Goal: Task Accomplishment & Management: Use online tool/utility

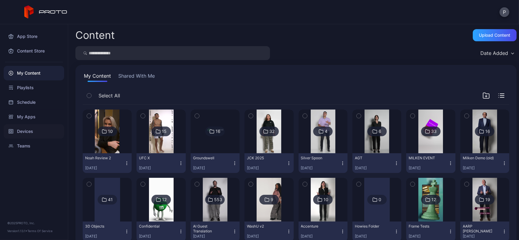
scroll to position [114, 0]
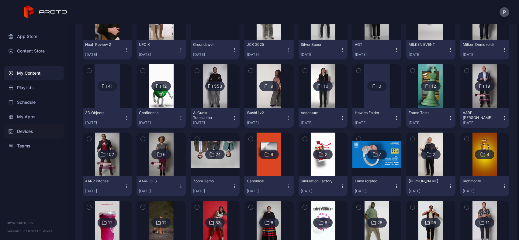
click at [34, 131] on div "Devices" at bounding box center [34, 131] width 60 height 15
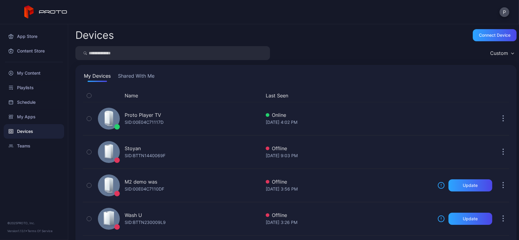
click at [182, 51] on input "search" at bounding box center [172, 53] width 195 height 14
click at [56, 33] on div "App Store" at bounding box center [34, 36] width 60 height 15
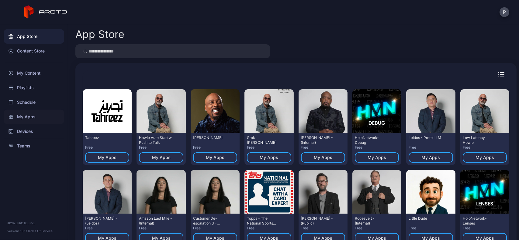
click at [33, 113] on div "My Apps" at bounding box center [34, 117] width 60 height 15
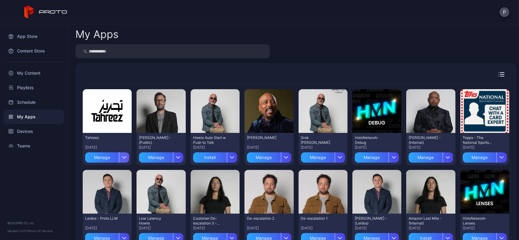
click at [126, 155] on div "button" at bounding box center [124, 158] width 10 height 10
click at [177, 157] on icon "button" at bounding box center [178, 158] width 5 height 2
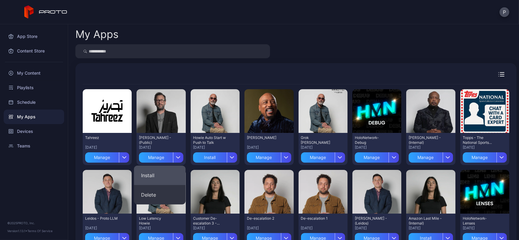
click at [157, 169] on button "Install" at bounding box center [160, 175] width 52 height 19
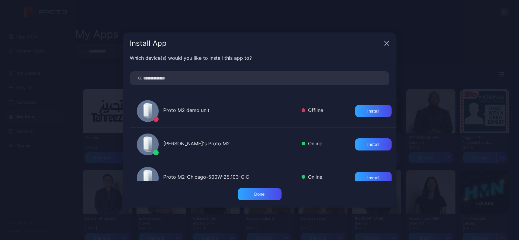
click at [229, 75] on input "search" at bounding box center [259, 78] width 259 height 14
click at [389, 43] on div "Install App" at bounding box center [260, 44] width 274 height 22
click at [387, 43] on icon "button" at bounding box center [387, 44] width 4 height 4
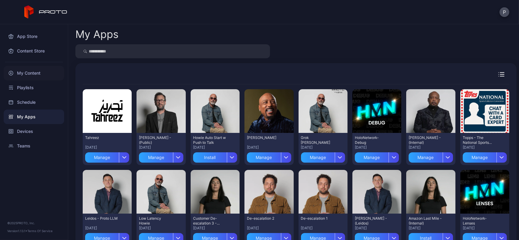
click at [26, 71] on div "My Content" at bounding box center [34, 73] width 60 height 15
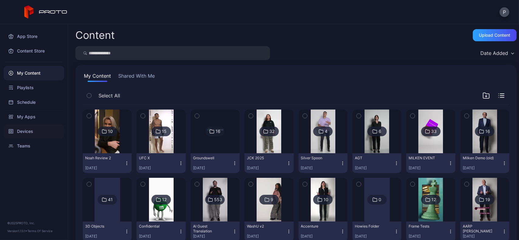
click at [20, 126] on div "Devices" at bounding box center [34, 131] width 60 height 15
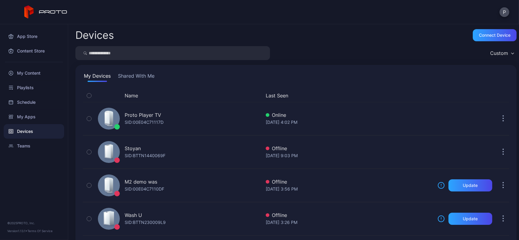
click at [119, 75] on button "Shared With Me" at bounding box center [136, 77] width 39 height 10
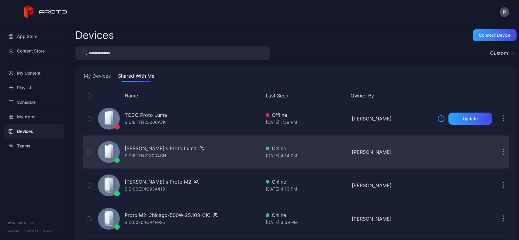
click at [502, 153] on icon "button" at bounding box center [503, 152] width 2 height 7
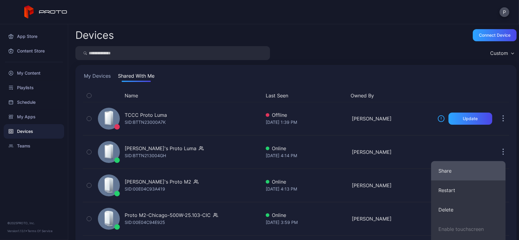
click at [473, 173] on button "Share" at bounding box center [468, 170] width 74 height 19
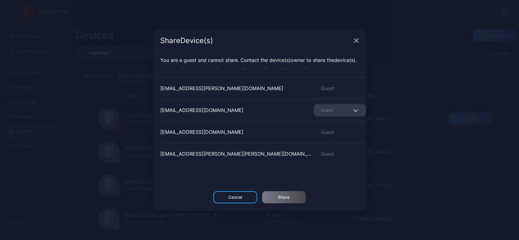
scroll to position [325, 0]
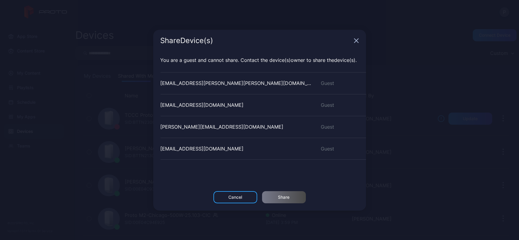
click at [356, 40] on icon "button" at bounding box center [356, 41] width 4 height 4
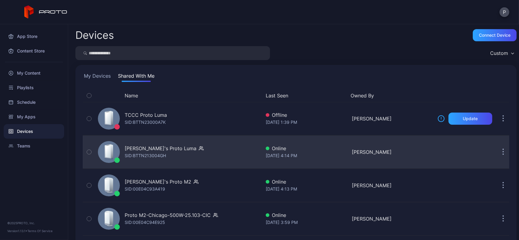
click at [194, 139] on div "[PERSON_NAME]'s Proto [PERSON_NAME]: BTTN213004GH" at bounding box center [177, 152] width 165 height 30
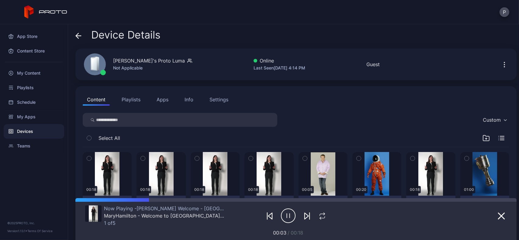
click at [83, 31] on div "Device Details" at bounding box center [117, 36] width 85 height 15
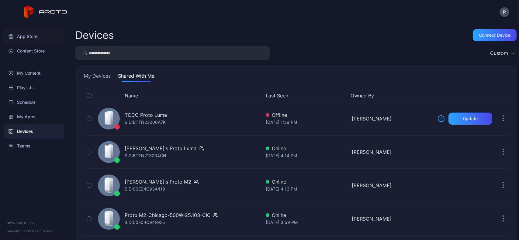
click at [48, 39] on div "App Store" at bounding box center [34, 36] width 60 height 15
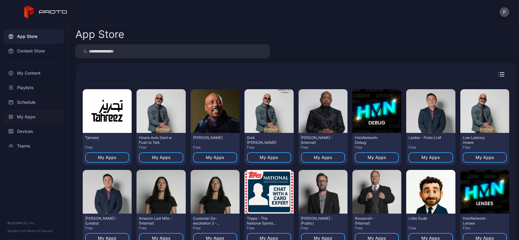
click at [37, 112] on div "My Apps" at bounding box center [34, 117] width 60 height 15
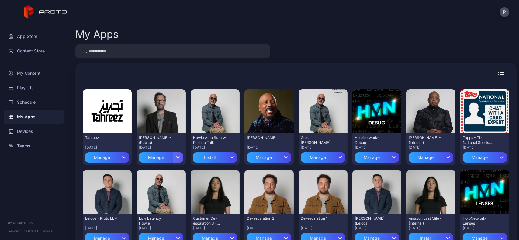
click at [175, 154] on div "button" at bounding box center [178, 158] width 10 height 10
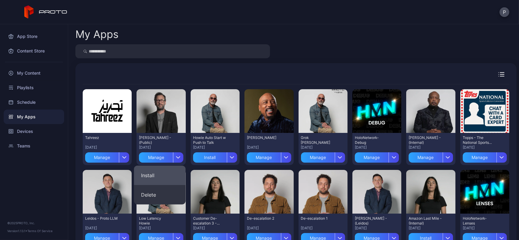
click at [170, 176] on button "Install" at bounding box center [160, 175] width 52 height 19
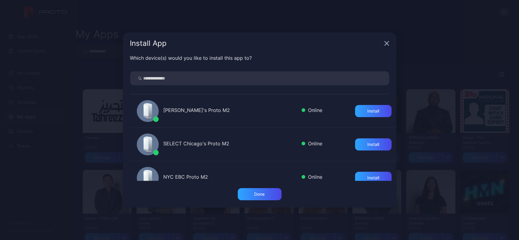
click at [182, 78] on input "search" at bounding box center [259, 78] width 259 height 14
click at [357, 110] on div "Install" at bounding box center [373, 111] width 36 height 12
click at [257, 194] on div "Done" at bounding box center [259, 194] width 10 height 5
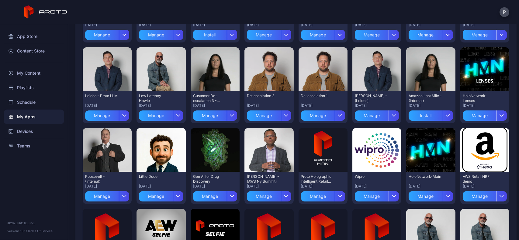
scroll to position [124, 0]
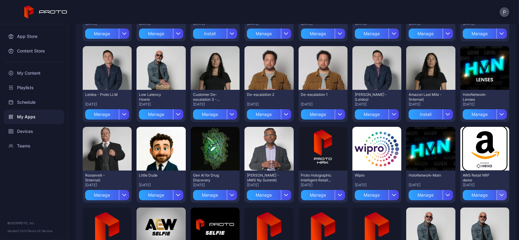
click at [496, 191] on div "button" at bounding box center [501, 195] width 10 height 10
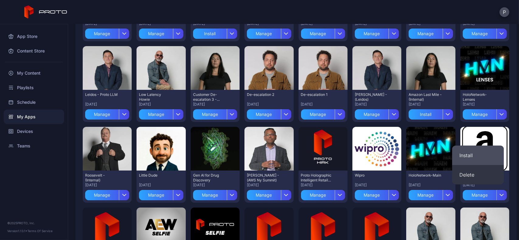
click at [474, 154] on button "Install" at bounding box center [478, 155] width 52 height 19
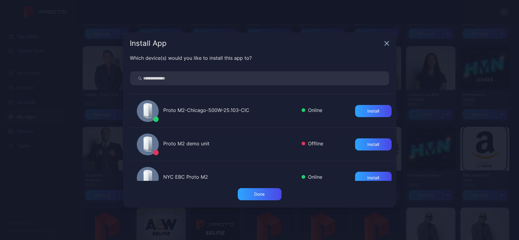
click at [290, 76] on input "search" at bounding box center [259, 78] width 259 height 14
type input "****"
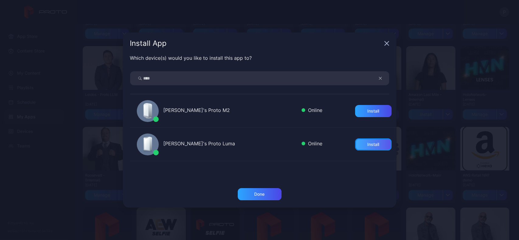
click at [357, 143] on div "Install" at bounding box center [373, 145] width 36 height 12
click at [367, 111] on div "Install" at bounding box center [373, 111] width 12 height 5
click at [267, 192] on div "Done" at bounding box center [260, 194] width 44 height 12
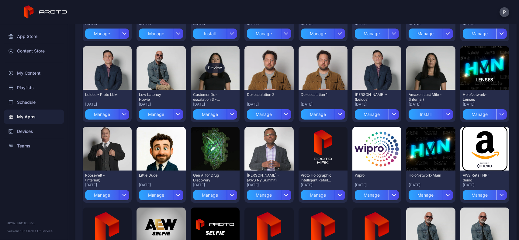
scroll to position [0, 0]
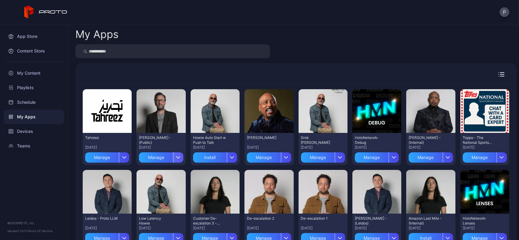
click at [174, 154] on div "button" at bounding box center [178, 158] width 10 height 10
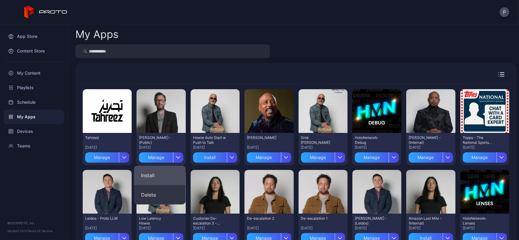
drag, startPoint x: 174, startPoint y: 174, endPoint x: 163, endPoint y: 171, distance: 10.8
click at [163, 171] on button "Install" at bounding box center [160, 175] width 52 height 19
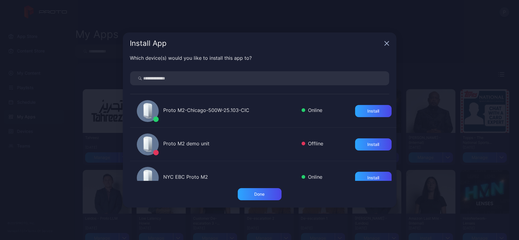
click at [163, 171] on div "NYC EBC Proto M2 Online Install" at bounding box center [263, 177] width 266 height 33
click at [189, 84] on input "search" at bounding box center [259, 78] width 259 height 14
type input "****"
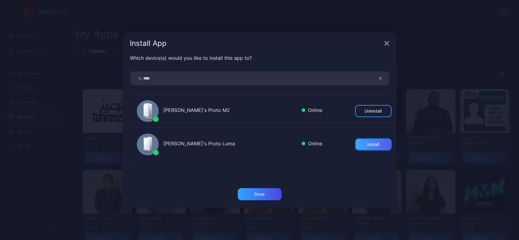
click at [355, 139] on div "Install" at bounding box center [373, 145] width 36 height 12
click at [250, 192] on div "Done" at bounding box center [260, 194] width 44 height 12
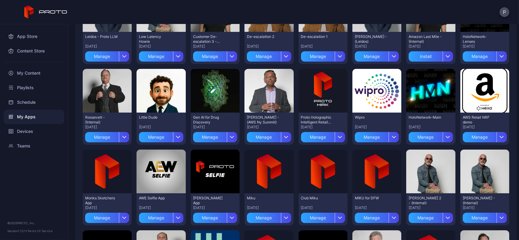
scroll to position [182, 0]
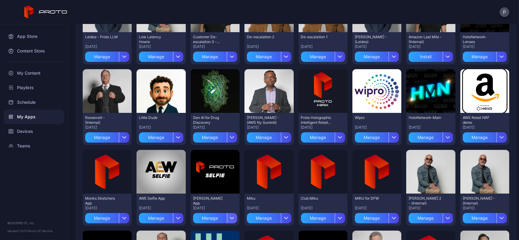
click at [227, 219] on div "button" at bounding box center [232, 218] width 10 height 10
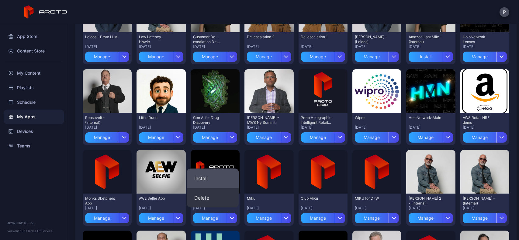
click at [220, 176] on button "Install" at bounding box center [213, 178] width 52 height 19
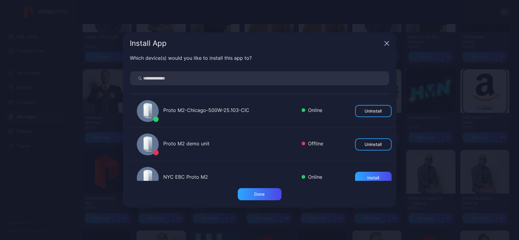
click at [387, 43] on icon "button" at bounding box center [386, 43] width 5 height 5
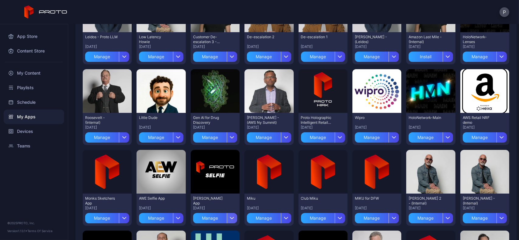
click at [230, 216] on div "button" at bounding box center [232, 218] width 10 height 10
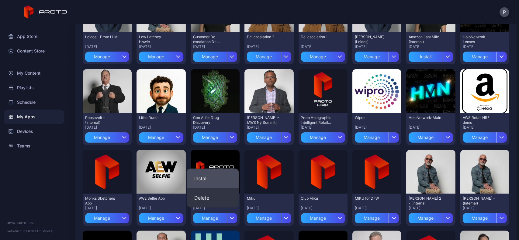
click at [220, 174] on button "Install" at bounding box center [213, 178] width 52 height 19
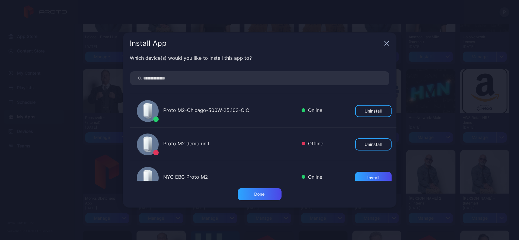
click at [214, 77] on input "search" at bounding box center [259, 78] width 259 height 14
type input "****"
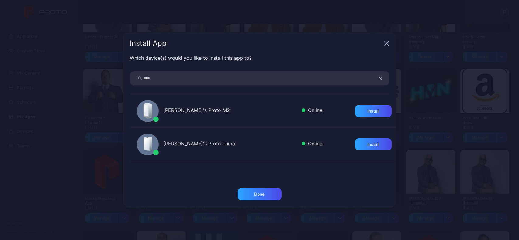
click at [367, 104] on div "[PERSON_NAME]'s Proto M2 Online Install" at bounding box center [263, 111] width 266 height 33
click at [370, 109] on div "Install" at bounding box center [373, 111] width 12 height 5
click at [367, 143] on div "Install" at bounding box center [373, 144] width 12 height 5
click at [271, 194] on div "Done" at bounding box center [260, 194] width 44 height 12
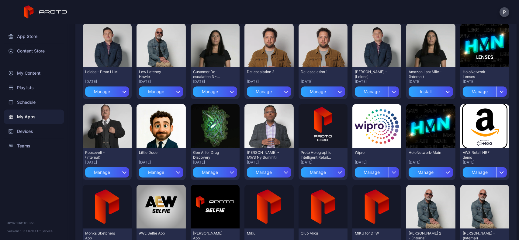
scroll to position [147, 0]
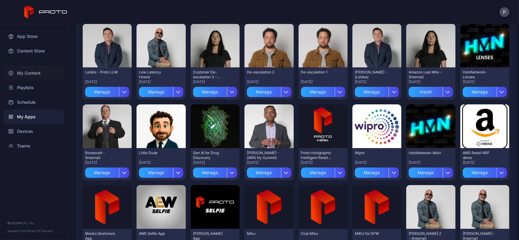
click at [35, 75] on div "My Content" at bounding box center [34, 73] width 60 height 15
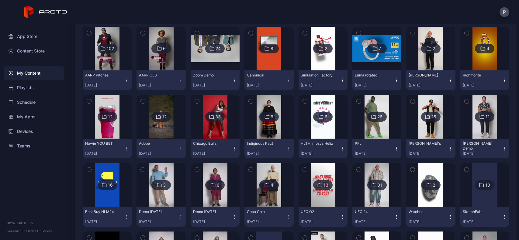
scroll to position [219, 0]
click at [216, 130] on img at bounding box center [215, 117] width 25 height 44
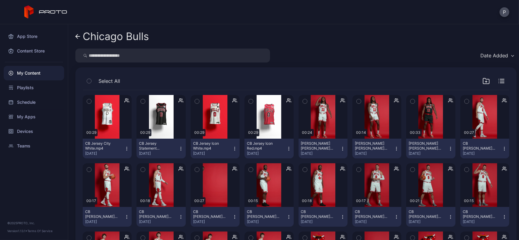
click at [340, 152] on button "[PERSON_NAME] [PERSON_NAME] 3.mp4 [DATE]" at bounding box center [322, 149] width 49 height 20
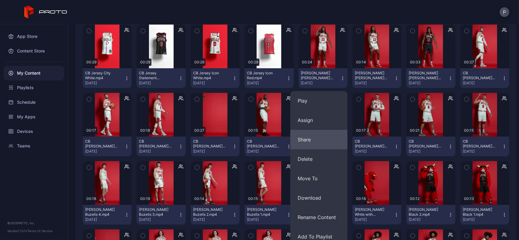
scroll to position [72, 0]
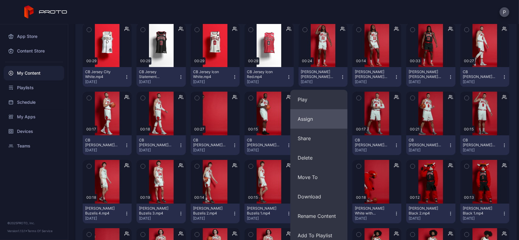
click at [313, 126] on button "Assign" at bounding box center [318, 118] width 57 height 19
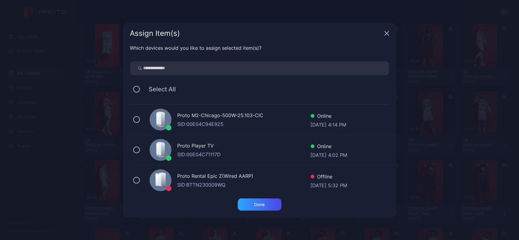
click at [220, 64] on input "search" at bounding box center [259, 68] width 259 height 14
type input "****"
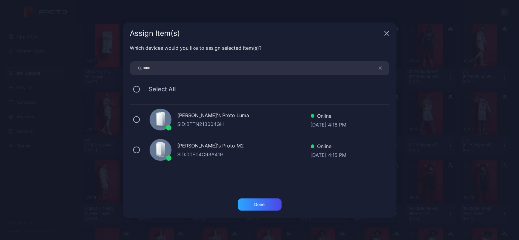
click at [247, 131] on div "[PERSON_NAME]'s Proto [PERSON_NAME]: BTTN213004GH Online [DATE] 4:16 PM" at bounding box center [263, 120] width 266 height 30
click at [246, 154] on div "SID: 00E04C93A419" at bounding box center [244, 154] width 133 height 7
click at [254, 202] on div "Done" at bounding box center [259, 204] width 10 height 5
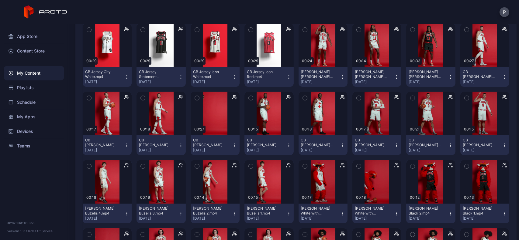
click at [178, 77] on icon "button" at bounding box center [180, 77] width 5 height 5
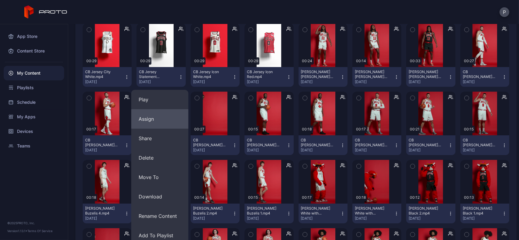
click at [168, 112] on button "Assign" at bounding box center [159, 118] width 57 height 19
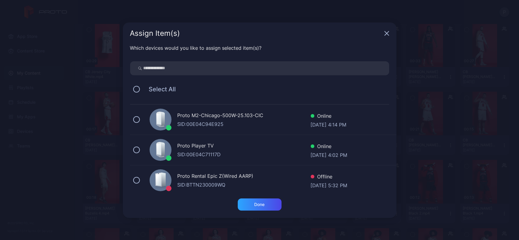
drag, startPoint x: 205, startPoint y: 63, endPoint x: 202, endPoint y: 67, distance: 5.6
click at [202, 67] on input "search" at bounding box center [259, 68] width 259 height 14
type input "****"
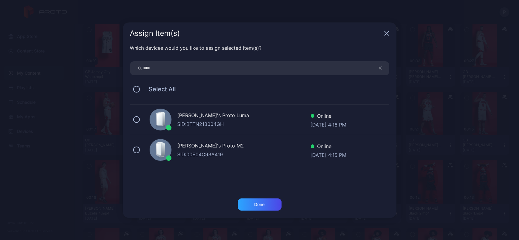
click at [225, 114] on div "[PERSON_NAME]'s Proto Luma" at bounding box center [244, 116] width 133 height 9
click at [227, 144] on div "[PERSON_NAME]'s Proto M2" at bounding box center [244, 146] width 133 height 9
click at [256, 202] on div "Done" at bounding box center [259, 204] width 10 height 5
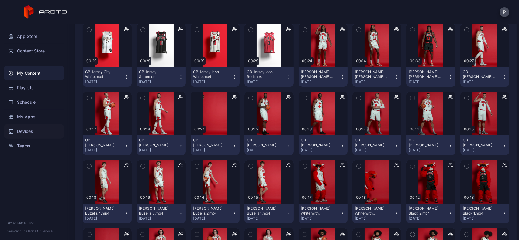
click at [38, 137] on div "Devices" at bounding box center [34, 131] width 60 height 15
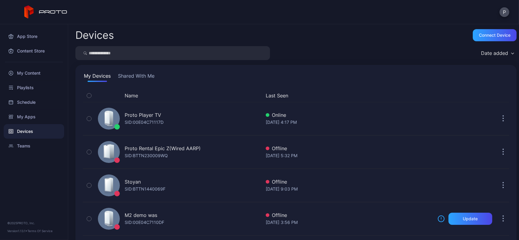
click at [168, 54] on input "search" at bounding box center [172, 53] width 195 height 14
type input "****"
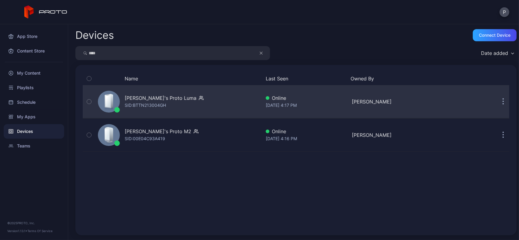
click at [192, 98] on div "[PERSON_NAME]'s Proto [PERSON_NAME]: BTTN213004GH" at bounding box center [177, 102] width 165 height 30
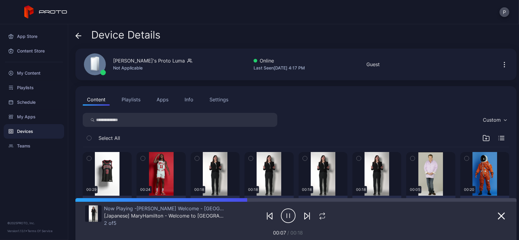
click at [162, 101] on button "Apps" at bounding box center [162, 100] width 20 height 12
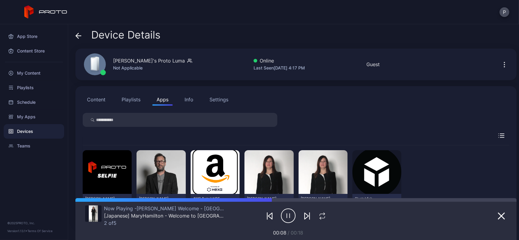
scroll to position [33, 0]
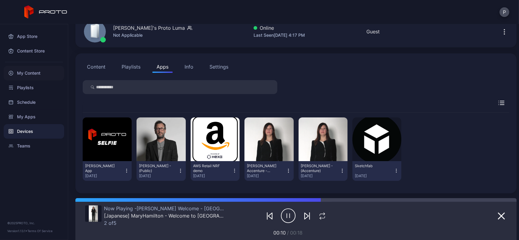
click at [53, 72] on div "My Content" at bounding box center [34, 73] width 60 height 15
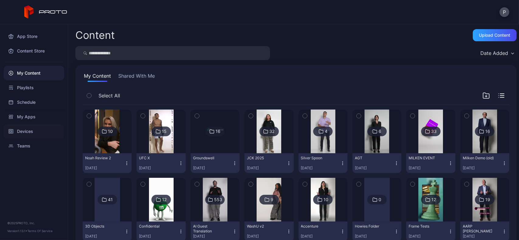
click at [38, 125] on div "Devices" at bounding box center [34, 131] width 60 height 15
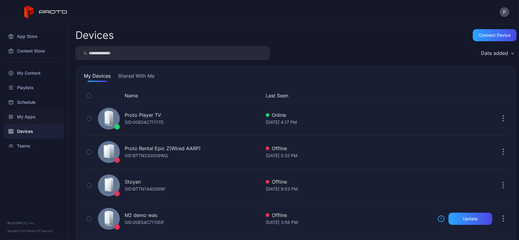
click at [40, 122] on div "My Apps" at bounding box center [34, 117] width 60 height 15
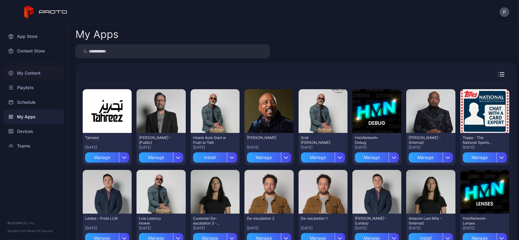
click at [56, 72] on div "My Content" at bounding box center [34, 73] width 60 height 15
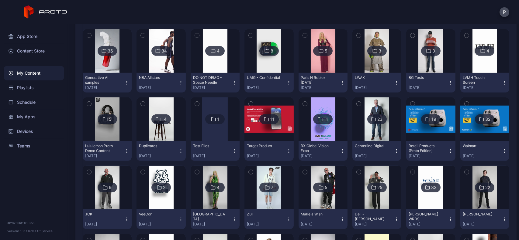
scroll to position [553, 0]
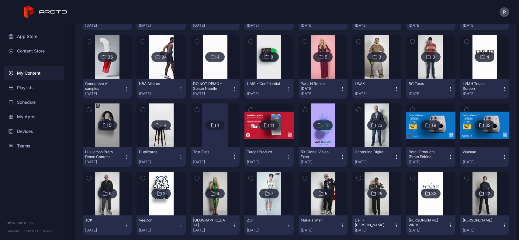
click at [440, 130] on img at bounding box center [430, 126] width 49 height 28
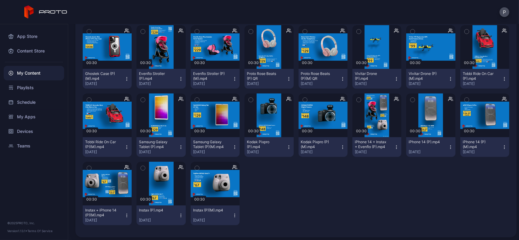
scroll to position [71, 0]
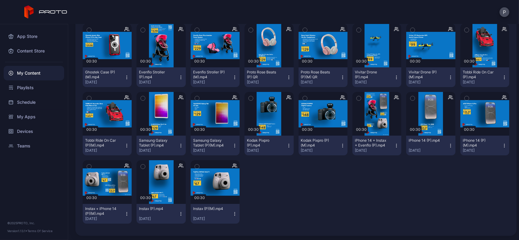
click at [288, 79] on icon "button" at bounding box center [288, 79] width 0 height 0
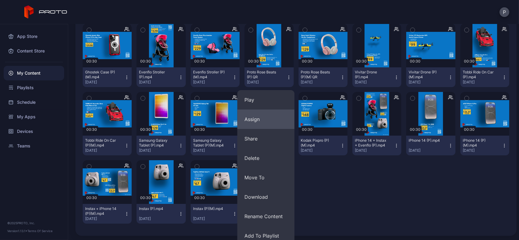
click at [285, 119] on button "Assign" at bounding box center [265, 119] width 57 height 19
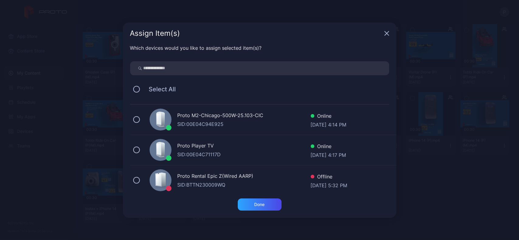
click at [257, 68] on input "search" at bounding box center [259, 68] width 259 height 14
type input "****"
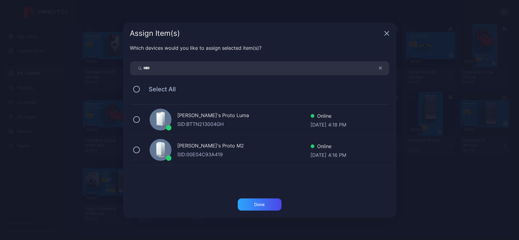
click at [225, 111] on div "[PERSON_NAME]'s Proto [PERSON_NAME]: BTTN213004GH Online [DATE] 4:18 PM" at bounding box center [263, 120] width 266 height 30
click at [238, 152] on div "SID: 00E04C93A419" at bounding box center [244, 154] width 133 height 7
click at [250, 203] on div "Done" at bounding box center [260, 205] width 44 height 12
